Goal: Task Accomplishment & Management: Manage account settings

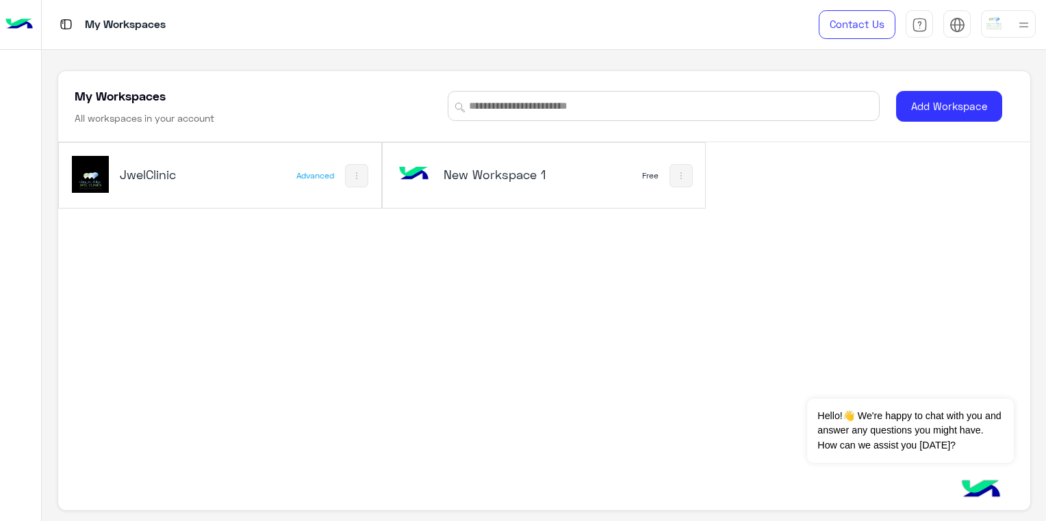
click at [223, 158] on div "JwelClinic" at bounding box center [161, 176] width 178 height 40
click at [306, 168] on div "Advanced" at bounding box center [332, 175] width 72 height 23
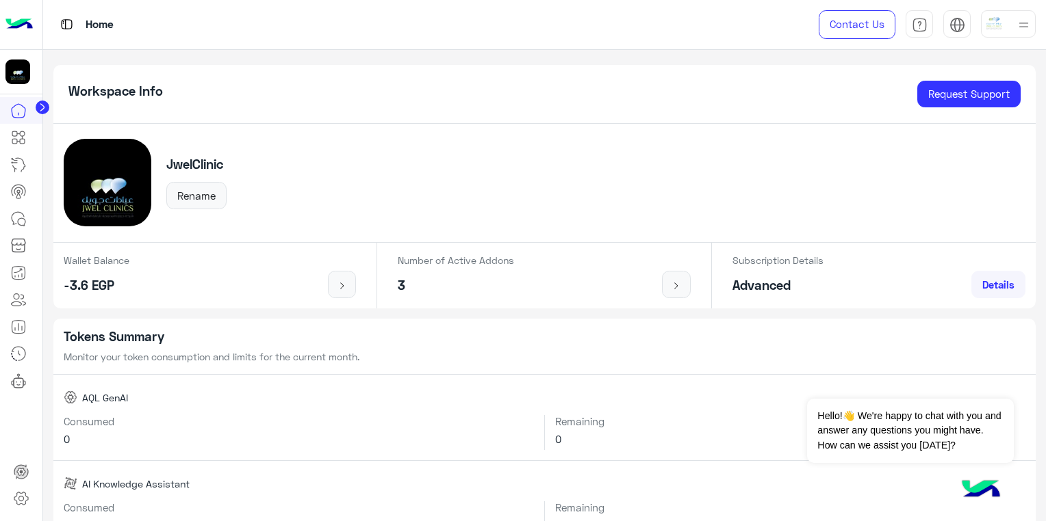
click at [424, 131] on div "JwelClinic Rename" at bounding box center [544, 183] width 983 height 119
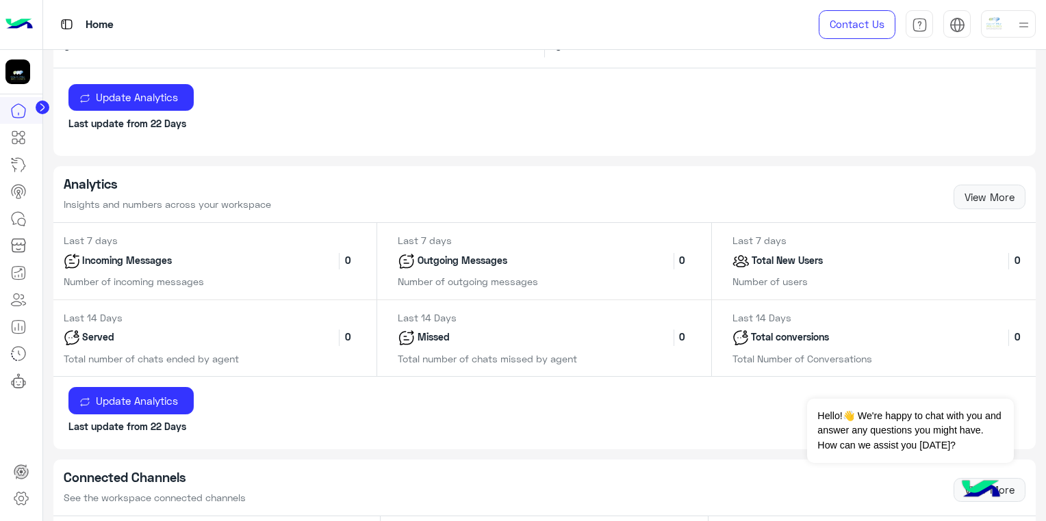
scroll to position [68, 0]
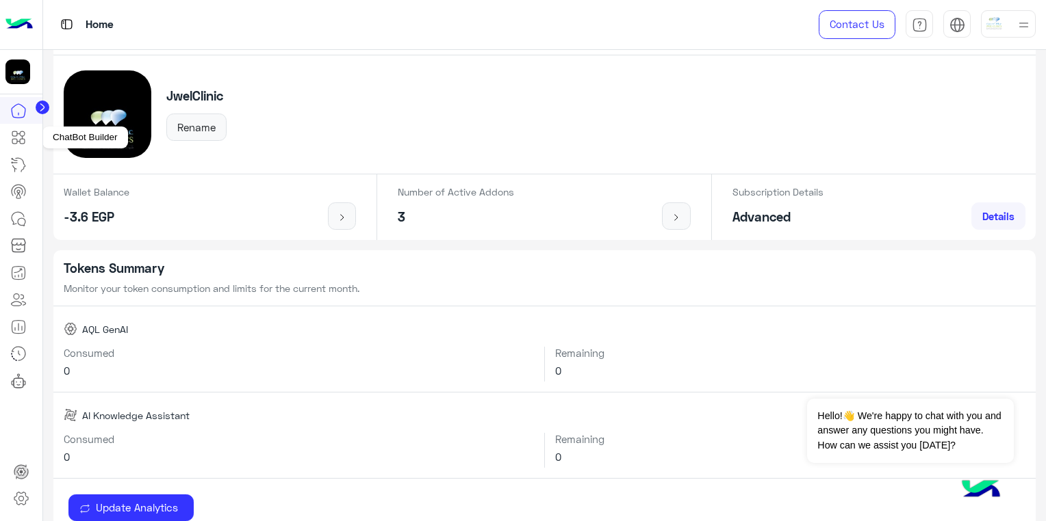
click at [25, 133] on icon at bounding box center [22, 133] width 5 height 5
click at [42, 110] on circle at bounding box center [43, 108] width 14 height 14
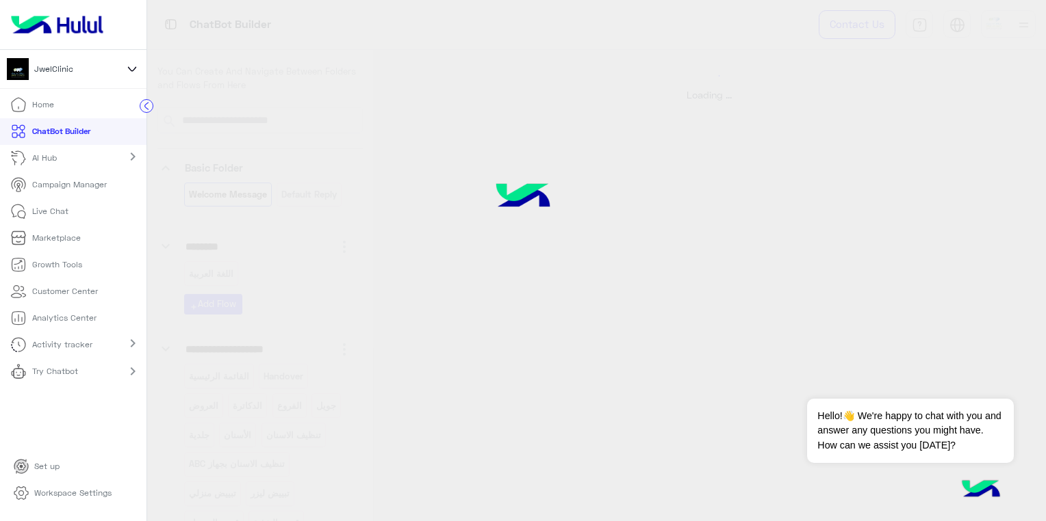
click at [60, 494] on p "Workspace Settings" at bounding box center [72, 493] width 77 height 12
click at [75, 489] on p "Workspace Settings" at bounding box center [72, 493] width 76 height 12
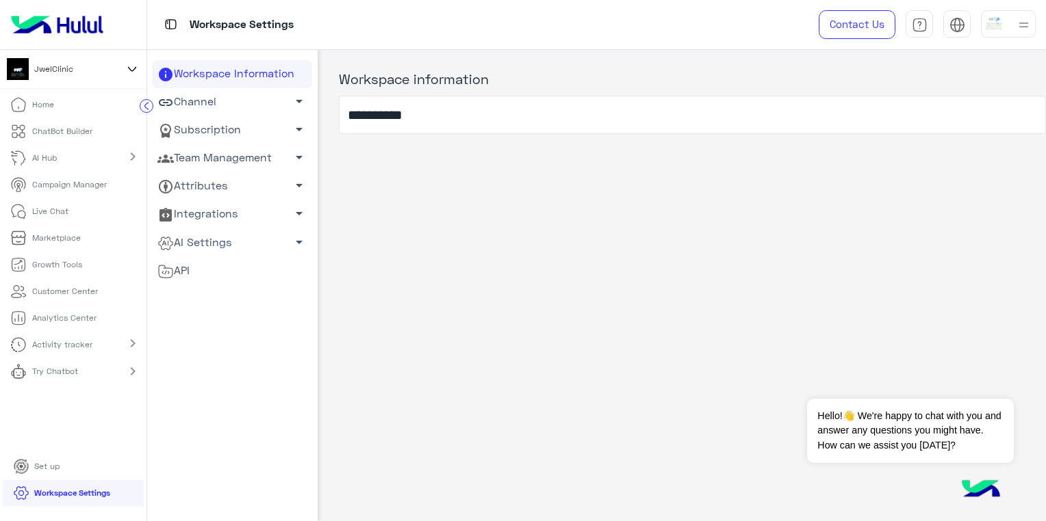
click at [207, 107] on link "Channel arrow_drop_down" at bounding box center [232, 102] width 160 height 28
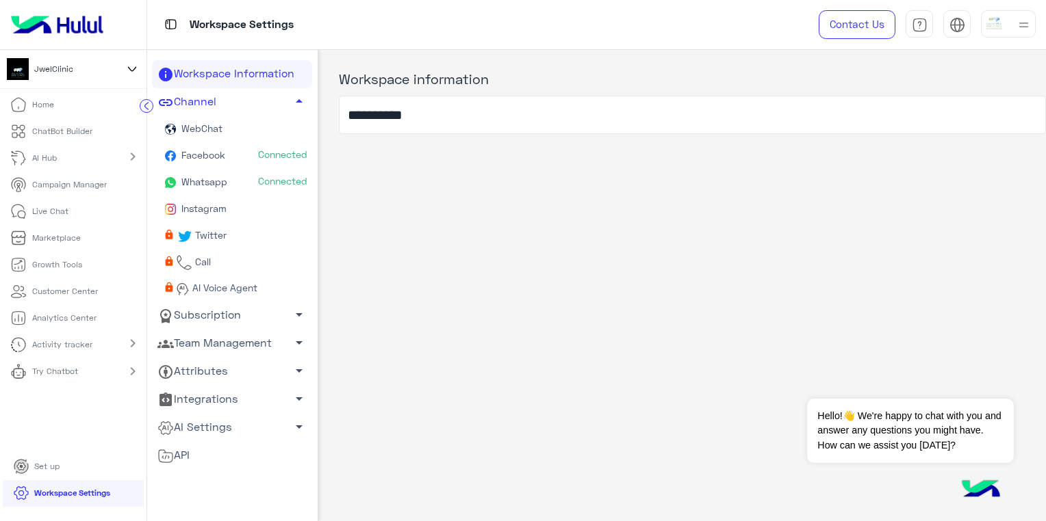
click at [269, 174] on link "Whatsapp Connected" at bounding box center [232, 183] width 160 height 27
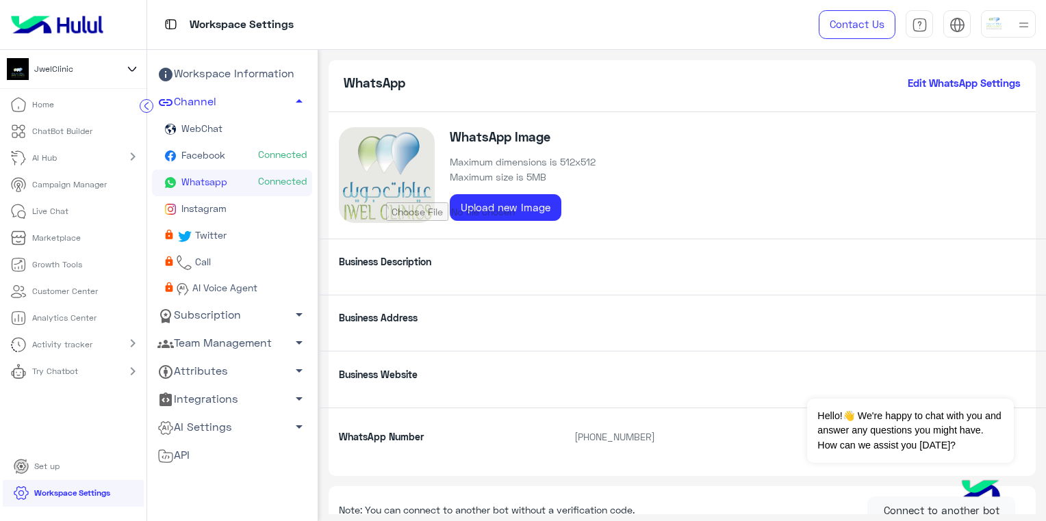
click at [199, 265] on span "Call" at bounding box center [201, 262] width 18 height 12
click at [218, 294] on span "AI Voice Agent" at bounding box center [224, 288] width 68 height 12
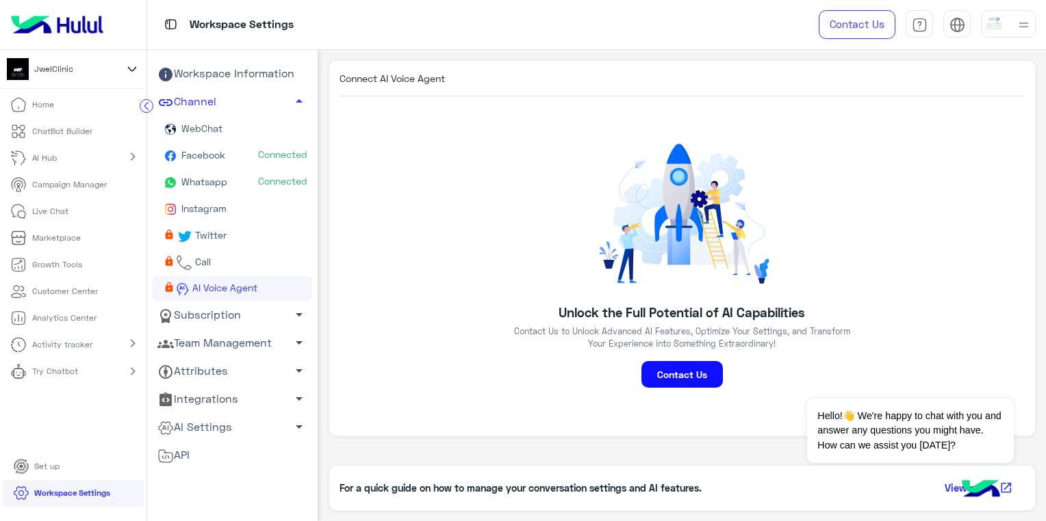
click at [497, 286] on div "Connect AI Voice Agent Unlock the Full Potential of AI Capabilities Contact Us …" at bounding box center [681, 248] width 707 height 377
click at [271, 292] on link "AI Voice Agent" at bounding box center [232, 288] width 160 height 25
